Goal: Complete application form

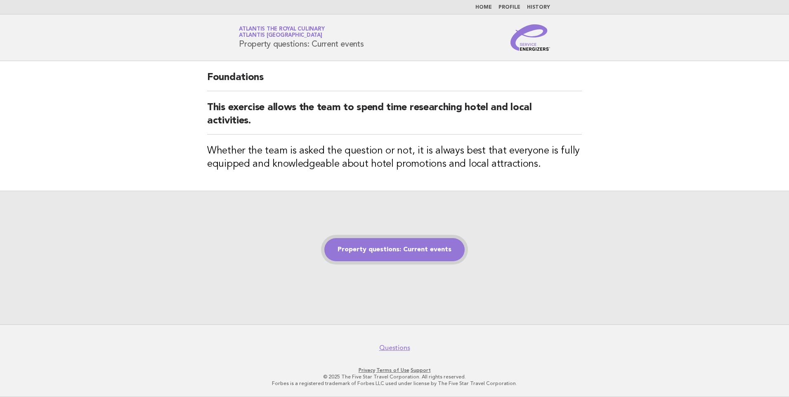
click at [411, 251] on link "Property questions: Current events" at bounding box center [394, 249] width 140 height 23
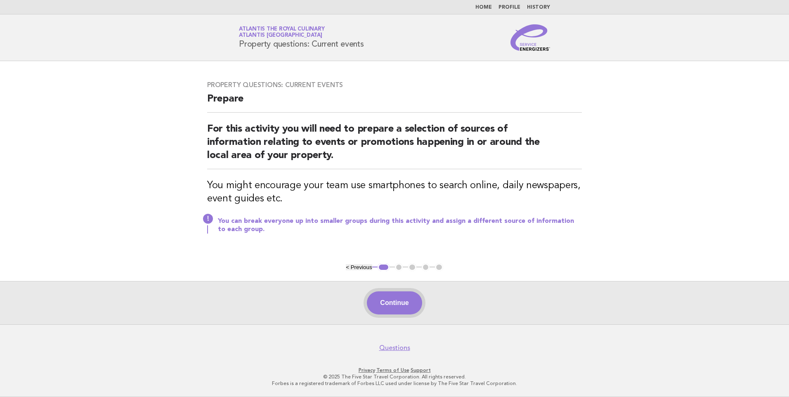
click at [420, 297] on button "Continue" at bounding box center [394, 302] width 55 height 23
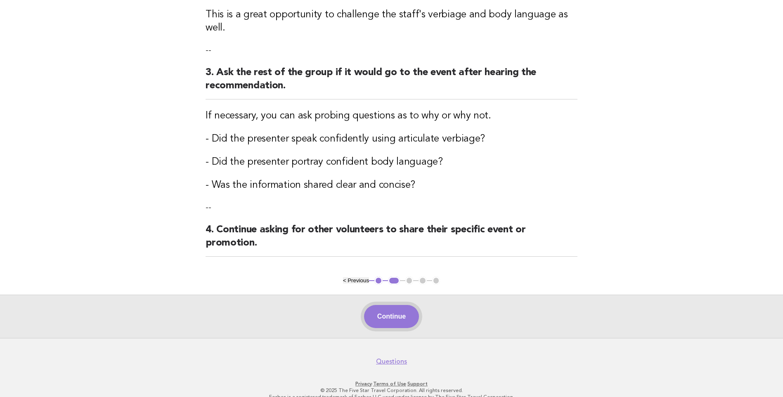
click at [404, 309] on button "Continue" at bounding box center [391, 316] width 55 height 23
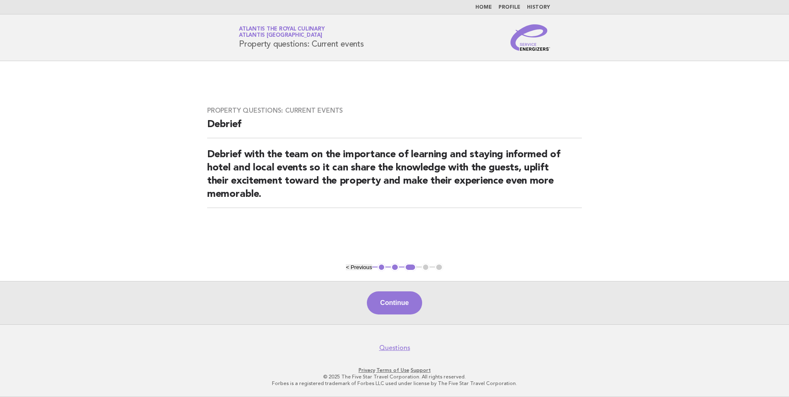
click at [404, 309] on button "Continue" at bounding box center [394, 302] width 55 height 23
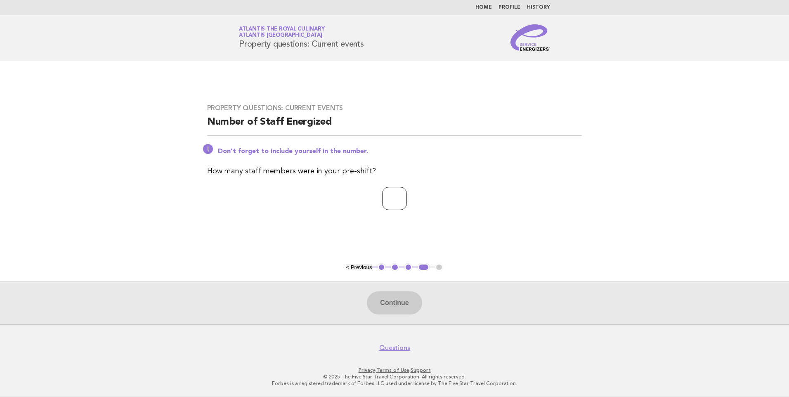
click at [386, 205] on input "number" at bounding box center [394, 198] width 25 height 23
type input "**"
click at [404, 298] on button "Continue" at bounding box center [394, 302] width 55 height 23
